Goal: Task Accomplishment & Management: Complete application form

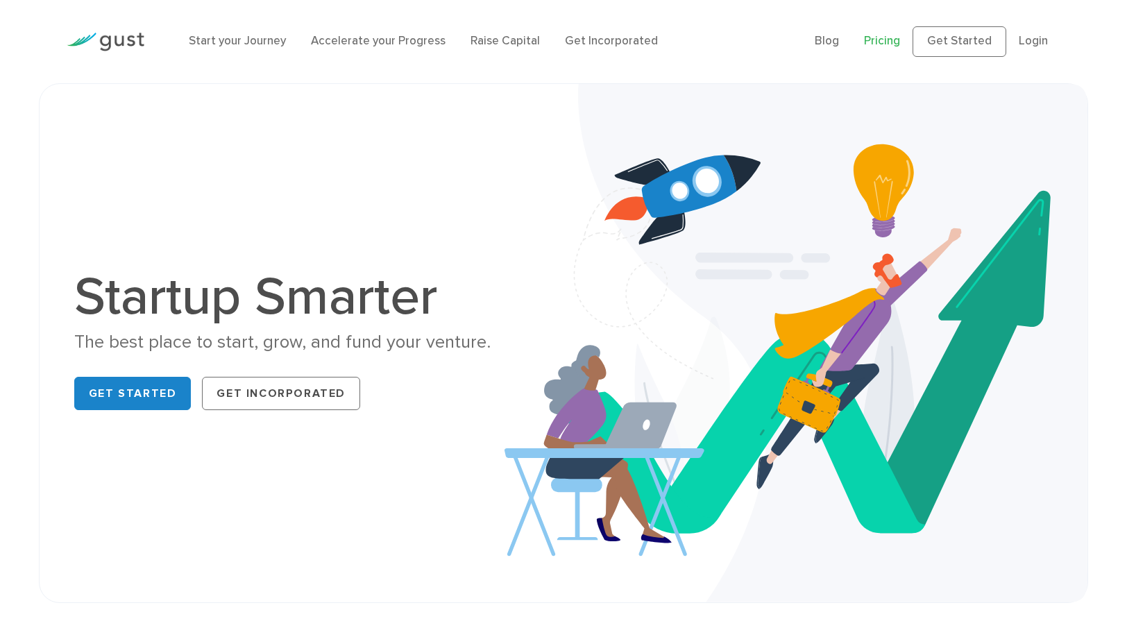
click at [884, 45] on link "Pricing" at bounding box center [882, 41] width 36 height 14
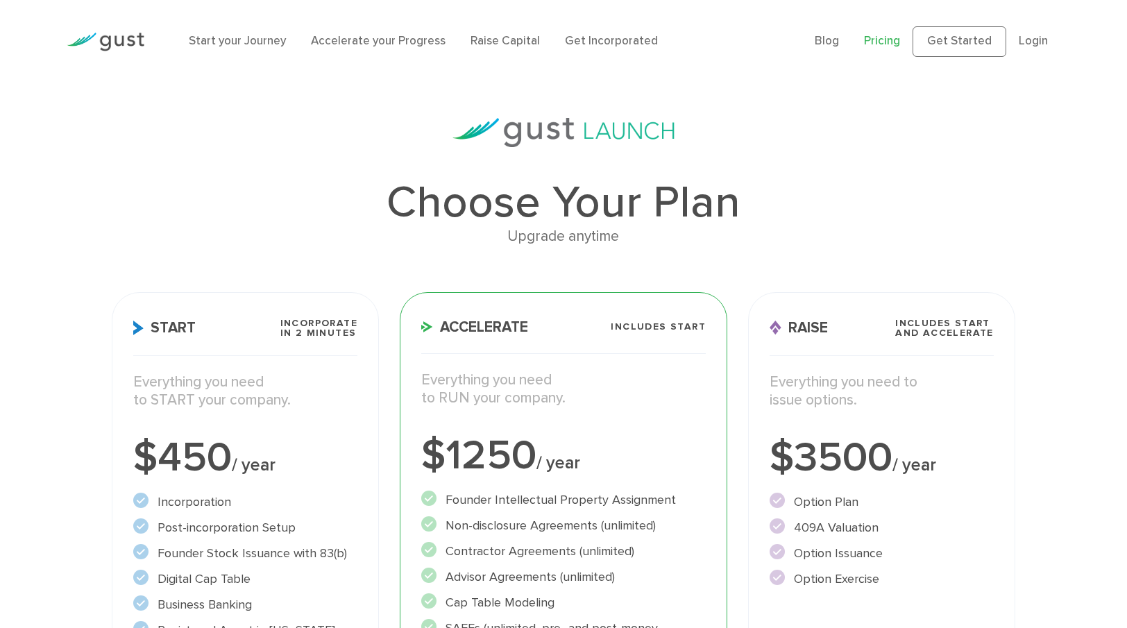
click at [896, 42] on link "Pricing" at bounding box center [882, 41] width 36 height 14
click at [514, 47] on link "Raise Capital" at bounding box center [504, 41] width 69 height 14
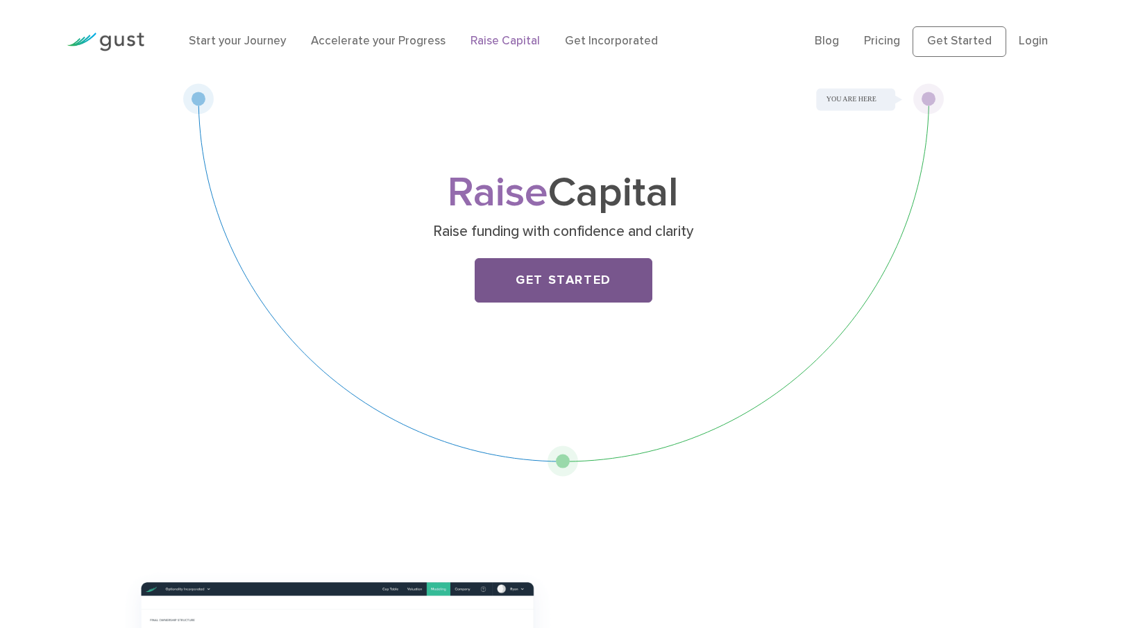
click at [566, 280] on link "Get Started" at bounding box center [563, 280] width 178 height 44
